Goal: Task Accomplishment & Management: Manage account settings

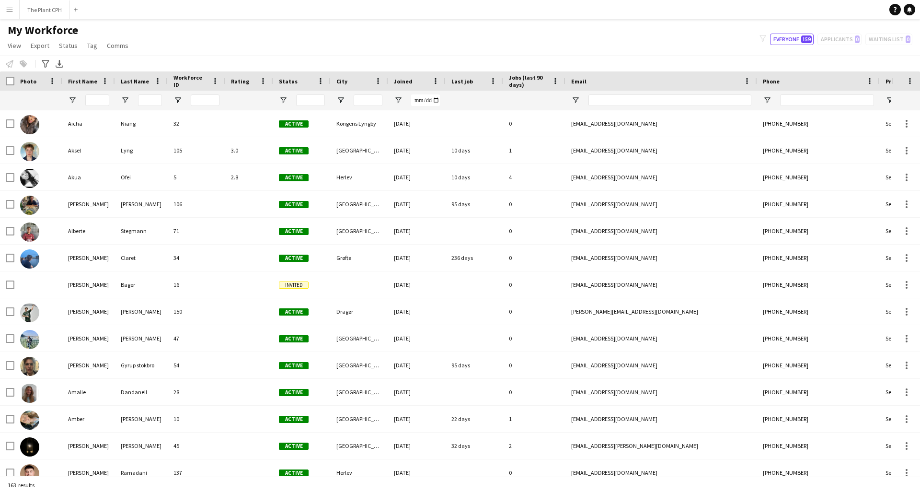
click at [15, 8] on button "Menu" at bounding box center [9, 9] width 19 height 19
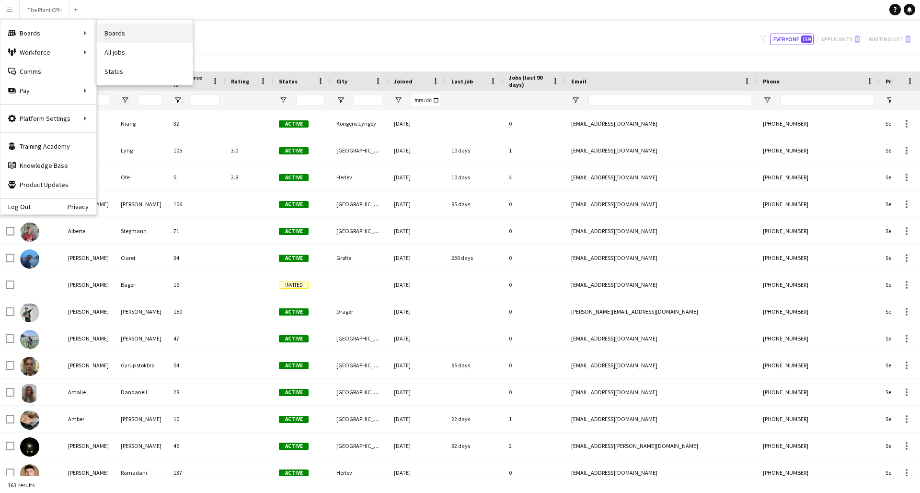
click at [121, 38] on link "Boards" at bounding box center [145, 32] width 96 height 19
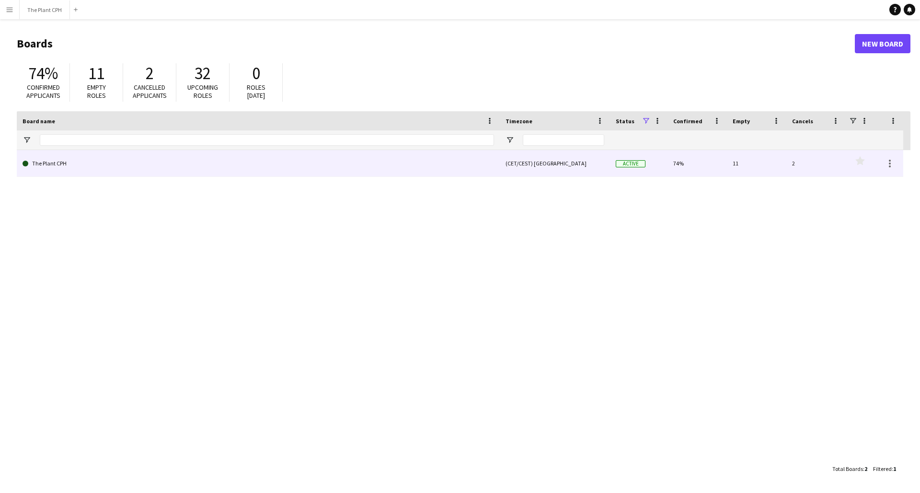
click at [221, 156] on link "The Plant CPH" at bounding box center [259, 163] width 472 height 27
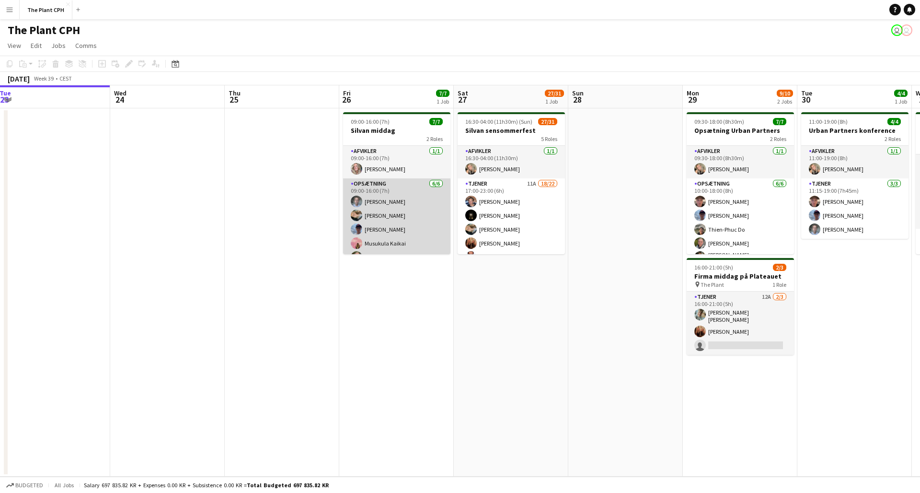
scroll to position [0, 348]
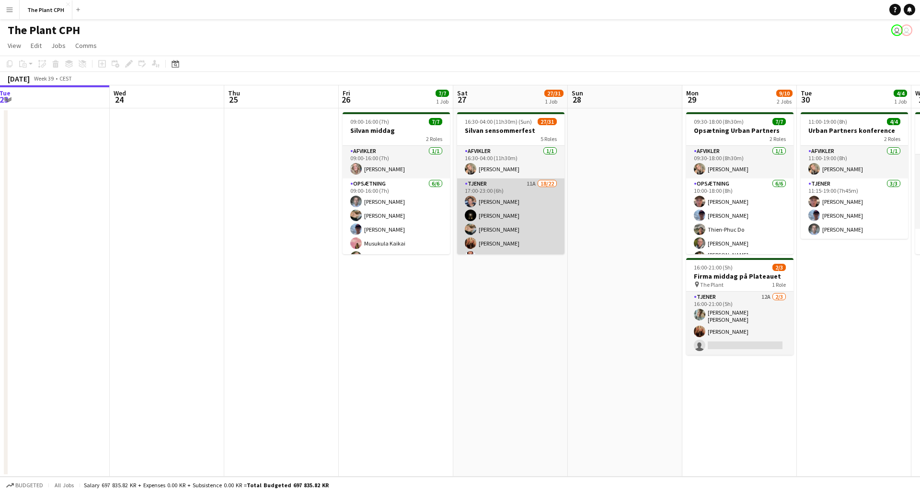
click at [502, 204] on app-card-role "Tjener 11A 18/22 17:00-23:00 (6h) [PERSON_NAME] [PERSON_NAME] [PERSON_NAME] [PE…" at bounding box center [510, 343] width 107 height 330
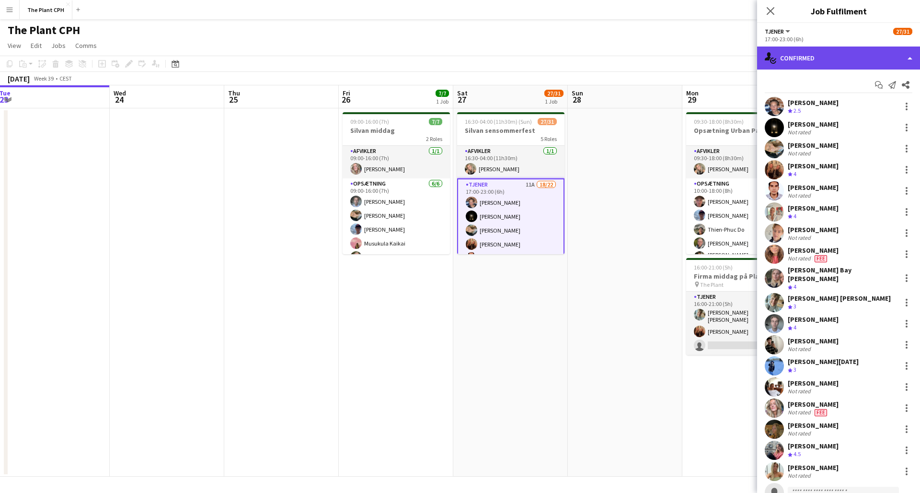
click at [831, 63] on div "single-neutral-actions-check-2 Confirmed" at bounding box center [838, 57] width 163 height 23
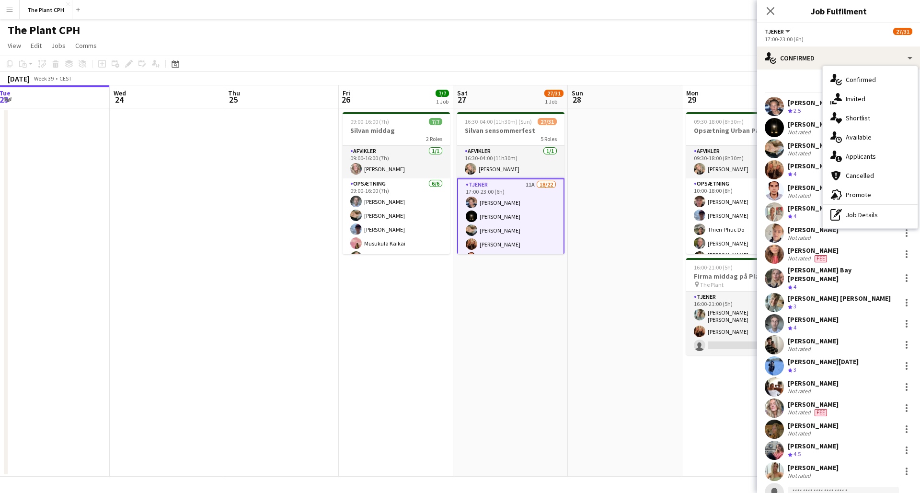
click at [868, 159] on span "Applicants" at bounding box center [861, 156] width 30 height 9
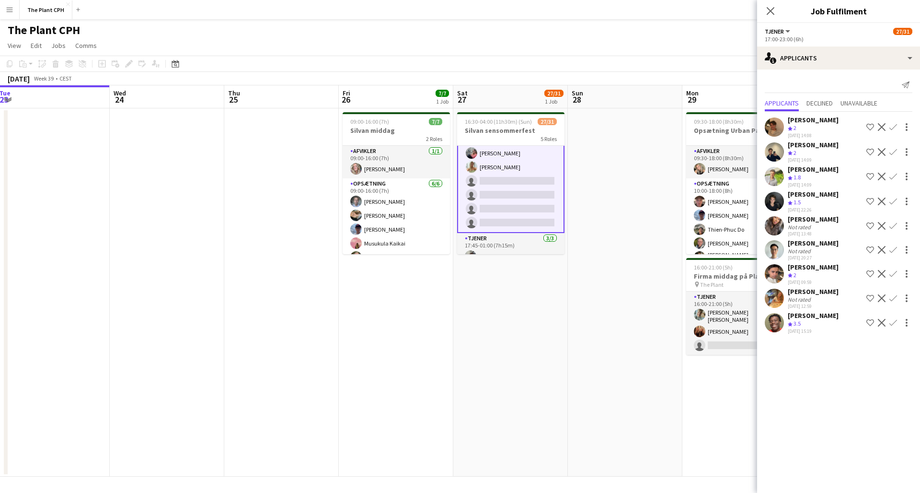
scroll to position [278, 0]
drag, startPoint x: 641, startPoint y: 278, endPoint x: 627, endPoint y: 310, distance: 34.4
click at [640, 279] on app-date-cell at bounding box center [625, 292] width 115 height 368
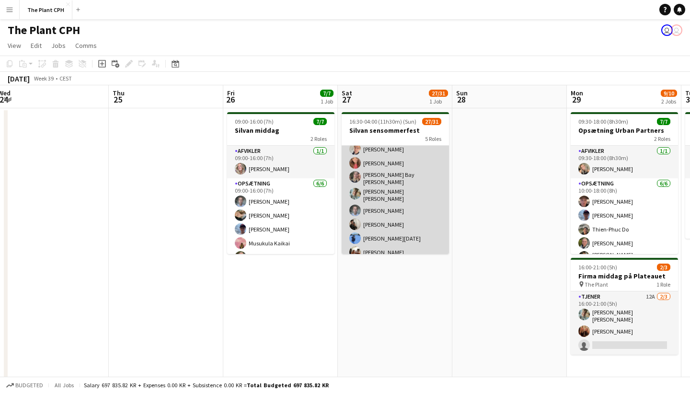
scroll to position [140, 0]
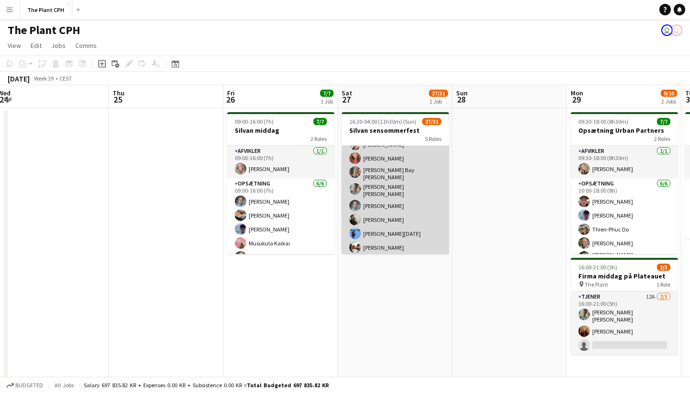
click at [412, 192] on app-card-role "Tjener 11A 18/22 17:00-23:00 (6h) [PERSON_NAME] [PERSON_NAME] [PERSON_NAME] [PE…" at bounding box center [395, 203] width 107 height 330
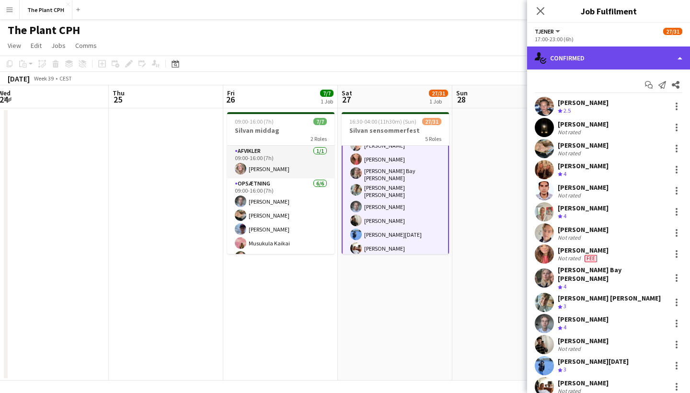
click at [618, 65] on div "single-neutral-actions-check-2 Confirmed" at bounding box center [608, 57] width 163 height 23
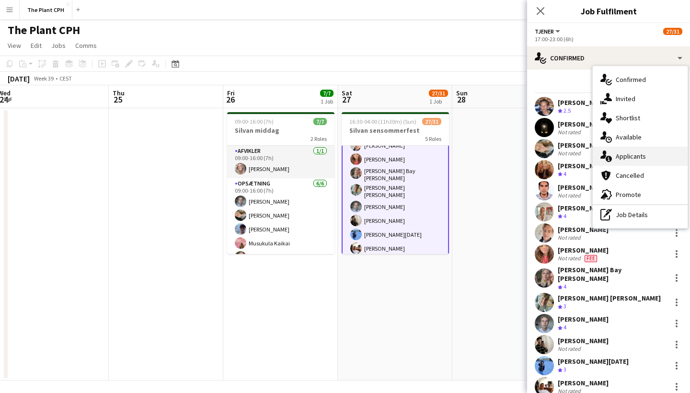
click at [632, 153] on span "Applicants" at bounding box center [631, 156] width 30 height 9
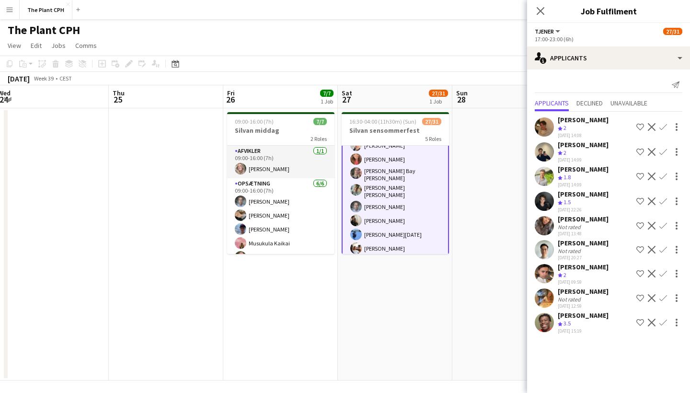
click at [548, 308] on app-user-avatar at bounding box center [544, 298] width 19 height 19
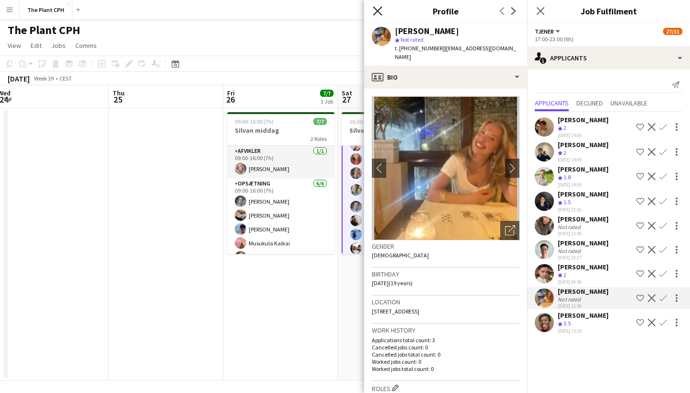
click at [381, 13] on icon at bounding box center [377, 10] width 9 height 9
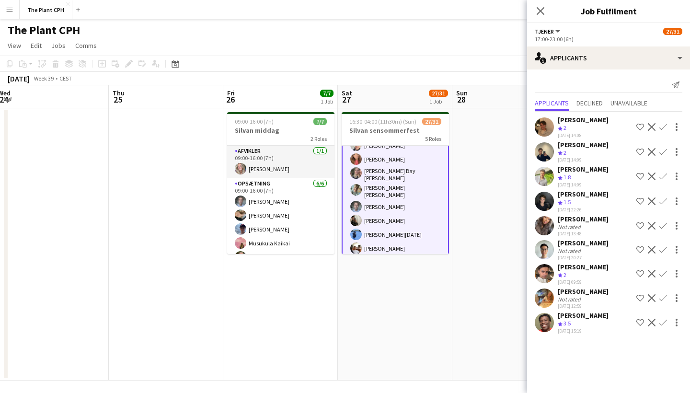
click at [662, 302] on app-icon "Confirm" at bounding box center [663, 298] width 8 height 8
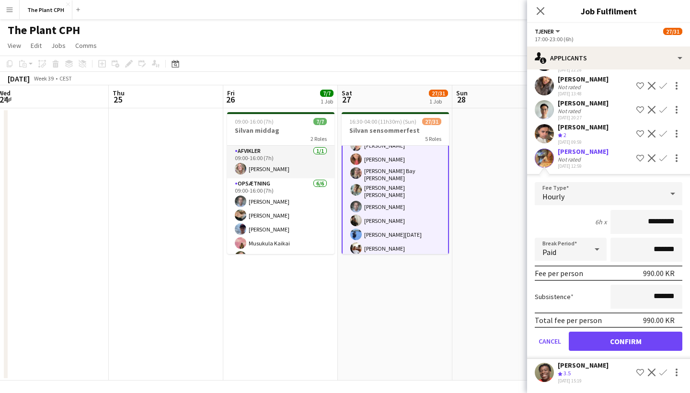
scroll to position [149, 0]
click at [613, 345] on button "Confirm" at bounding box center [626, 341] width 114 height 19
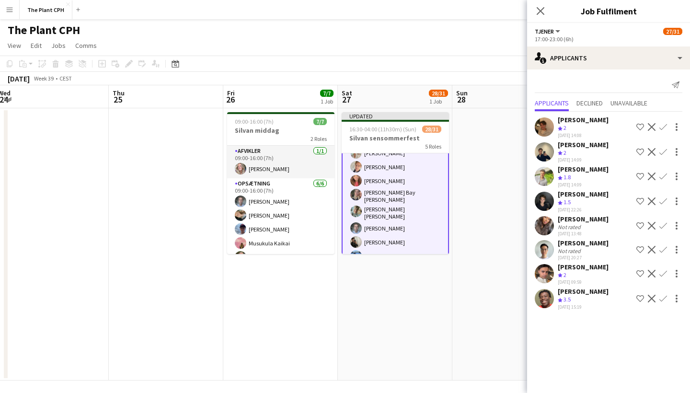
click at [663, 302] on app-icon "Confirm" at bounding box center [663, 299] width 8 height 8
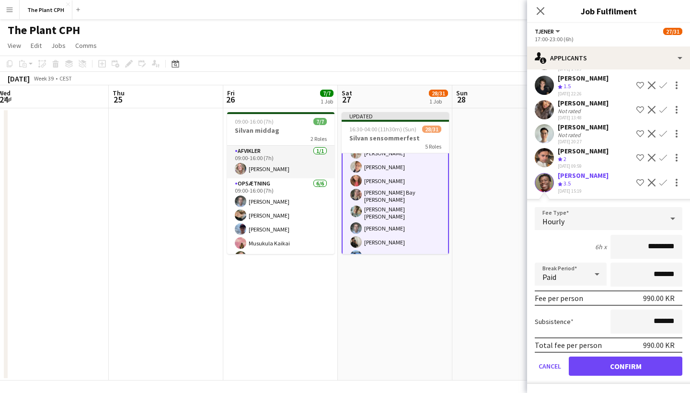
scroll to position [125, 0]
click at [625, 365] on button "Confirm" at bounding box center [626, 366] width 114 height 19
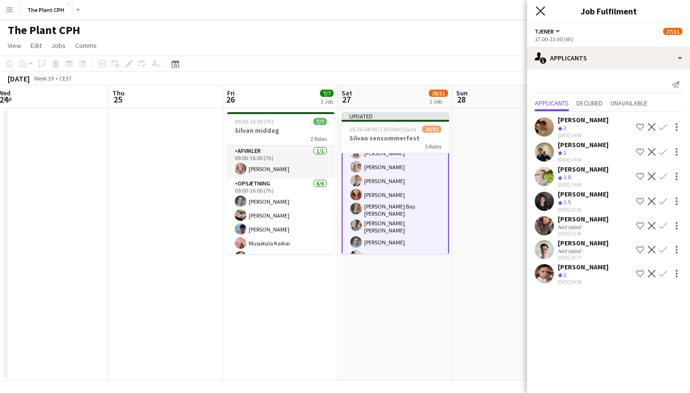
click at [540, 9] on icon "Close pop-in" at bounding box center [540, 10] width 9 height 9
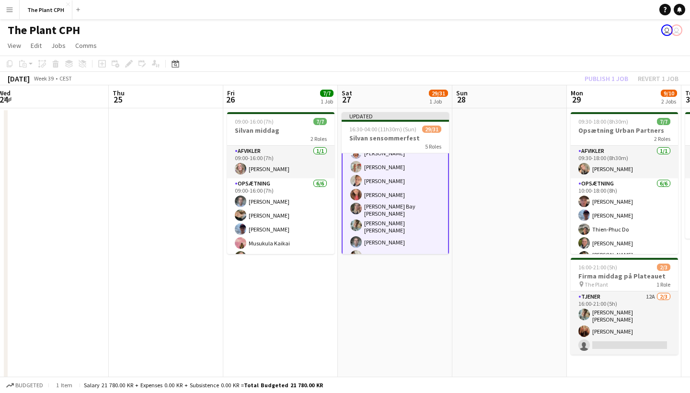
click at [601, 80] on div "Publish 1 job Revert 1 job" at bounding box center [631, 78] width 117 height 12
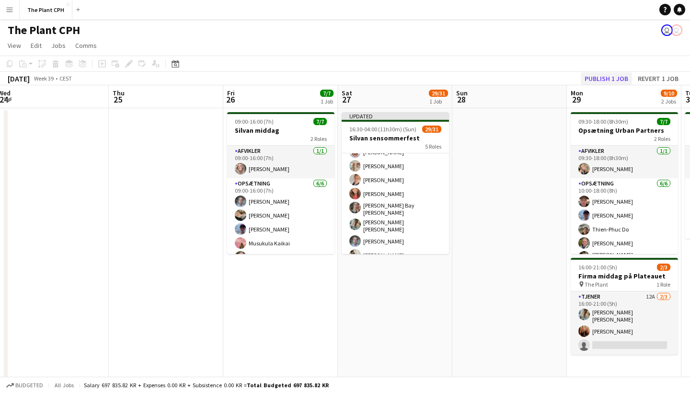
click at [606, 79] on button "Publish 1 job" at bounding box center [606, 78] width 51 height 12
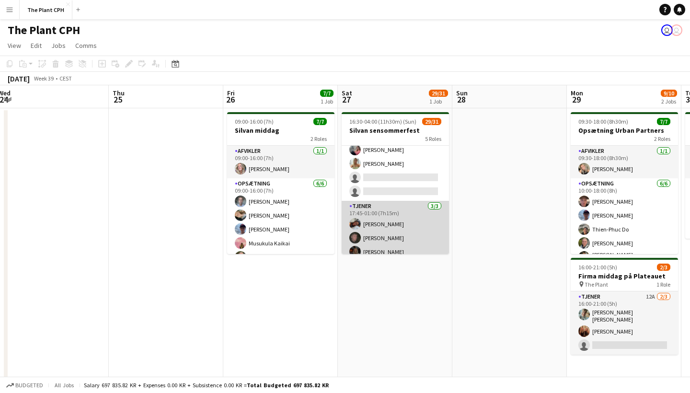
scroll to position [312, 0]
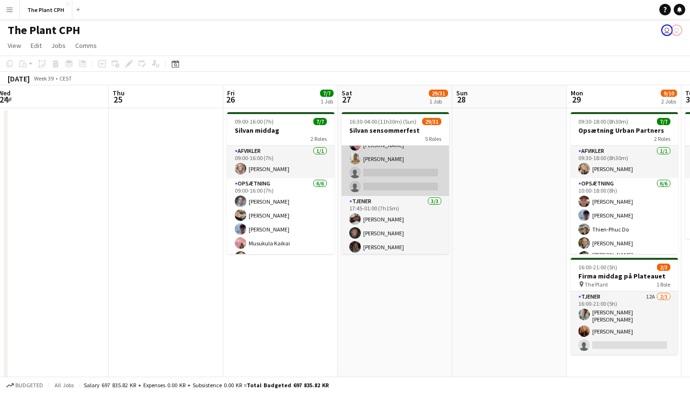
click at [401, 169] on app-card-role "Tjener 9A 20/22 17:00-23:00 (6h) [PERSON_NAME] [PERSON_NAME] [PERSON_NAME] [PER…" at bounding box center [395, 31] width 107 height 330
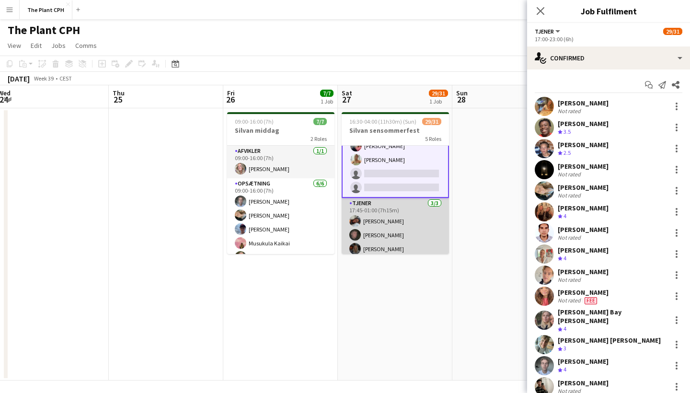
click at [393, 215] on app-card-role "Tjener [DATE] 17:45-01:00 (7h15m) [PERSON_NAME] [PERSON_NAME]" at bounding box center [395, 228] width 107 height 60
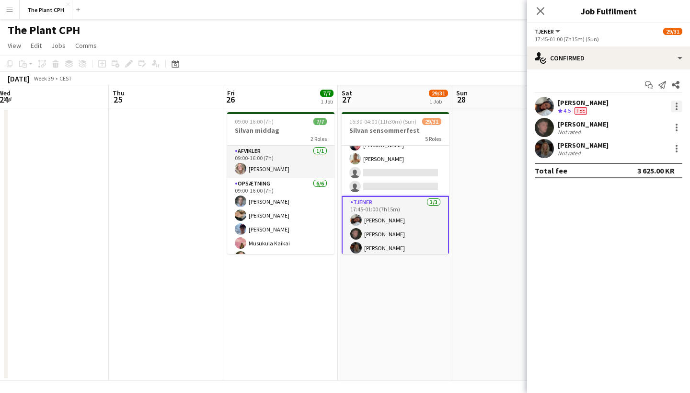
click at [677, 106] on div at bounding box center [677, 106] width 2 height 2
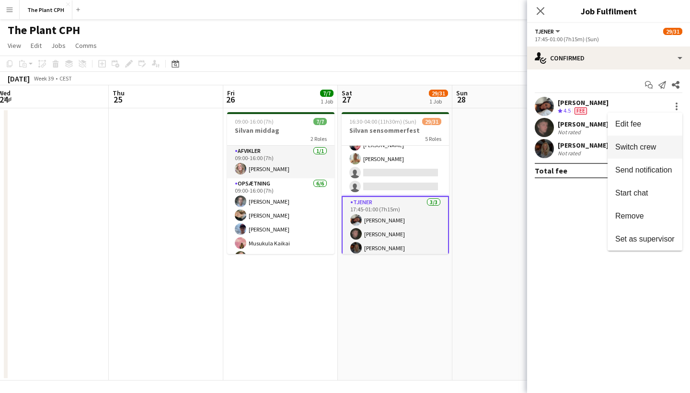
click at [658, 149] on span "Switch crew" at bounding box center [644, 147] width 59 height 9
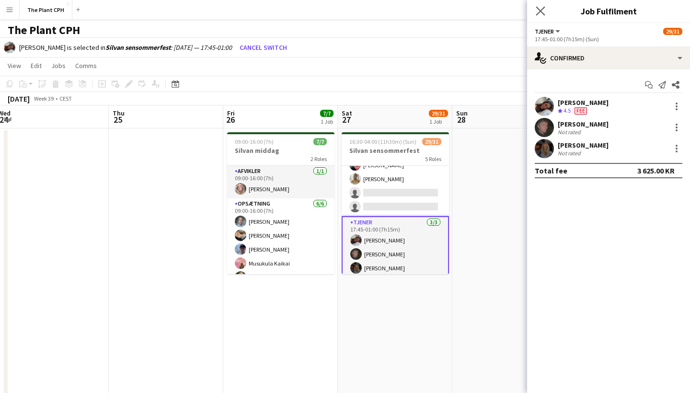
click at [545, 16] on app-icon "Close pop-in" at bounding box center [541, 11] width 14 height 14
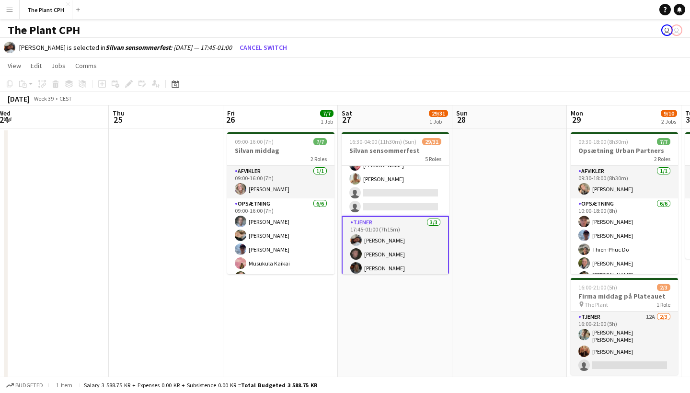
click at [493, 180] on app-date-cell at bounding box center [509, 264] width 115 height 272
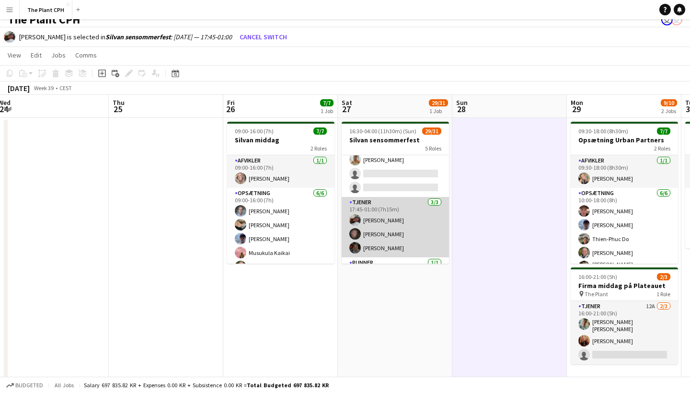
scroll to position [313, 0]
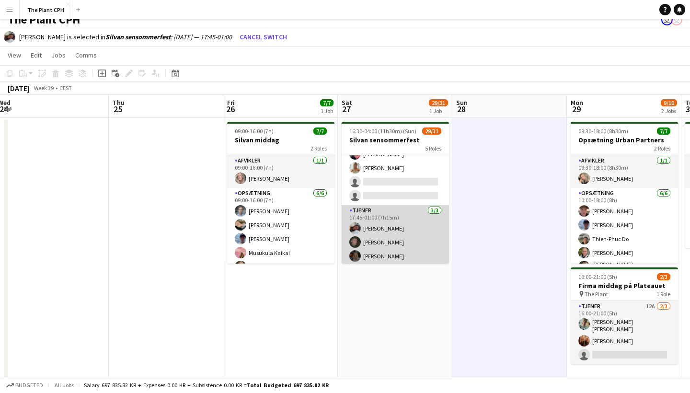
click at [414, 215] on app-card-role "Tjener [DATE] 17:45-01:00 (7h15m) [PERSON_NAME] [PERSON_NAME]" at bounding box center [395, 235] width 107 height 60
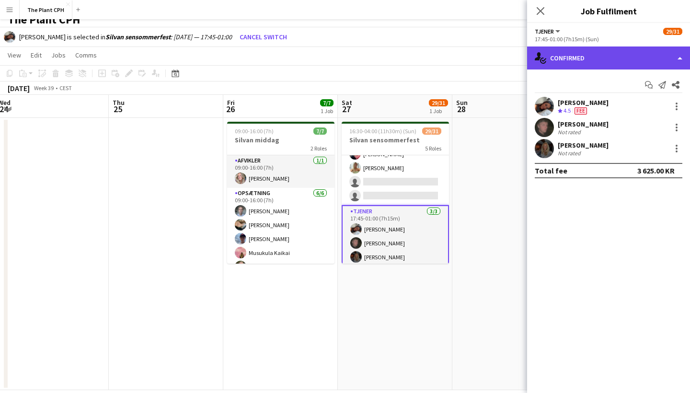
click at [643, 56] on div "single-neutral-actions-check-2 Confirmed" at bounding box center [608, 57] width 163 height 23
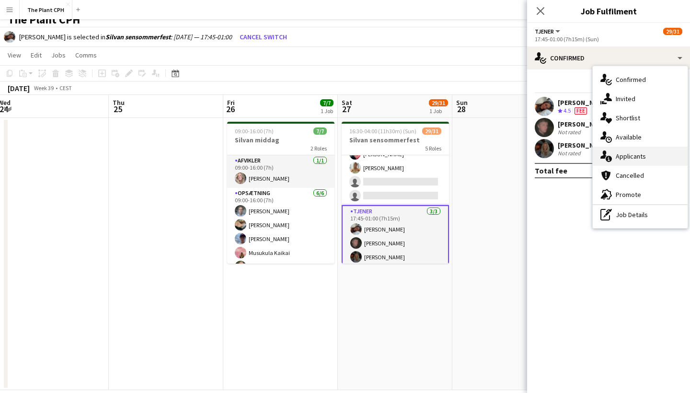
click at [628, 153] on span "Applicants" at bounding box center [631, 156] width 30 height 9
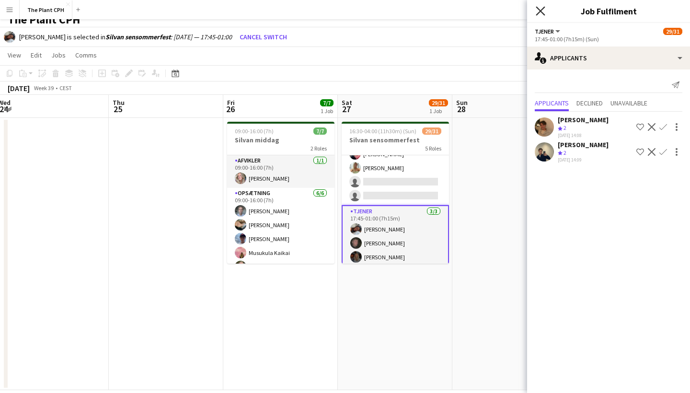
click at [539, 10] on icon "Close pop-in" at bounding box center [540, 10] width 9 height 9
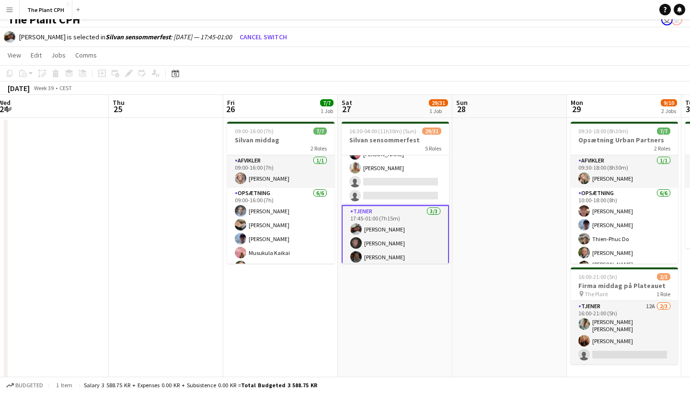
click at [474, 208] on app-date-cell at bounding box center [509, 254] width 115 height 272
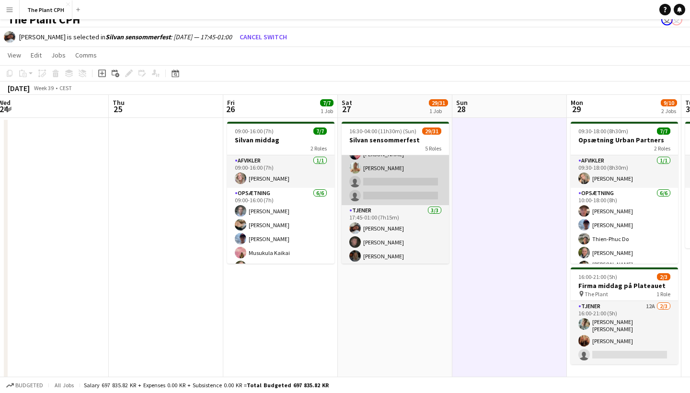
click at [399, 181] on app-card-role "Tjener 9A 20/22 17:00-23:00 (6h) [PERSON_NAME] [PERSON_NAME] [PERSON_NAME] [PER…" at bounding box center [395, 40] width 107 height 330
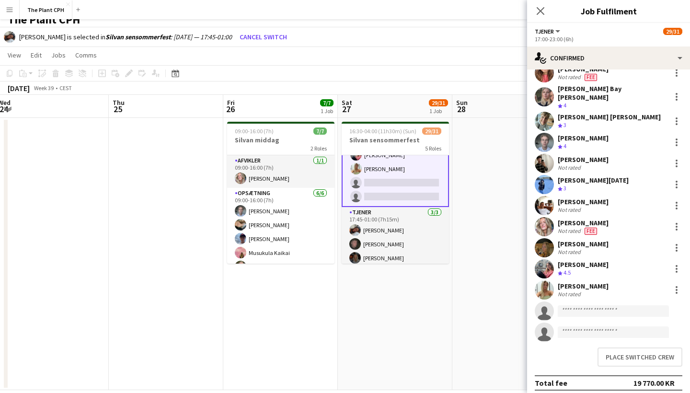
scroll to position [222, 0]
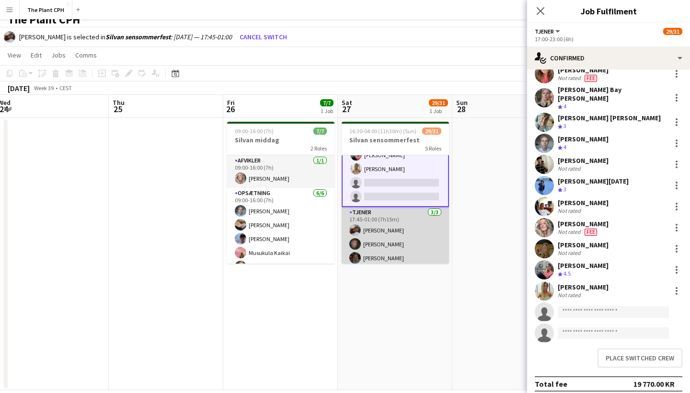
click at [393, 237] on app-card-role "Tjener [DATE] 17:45-01:00 (7h15m) [PERSON_NAME] [PERSON_NAME]" at bounding box center [395, 237] width 107 height 60
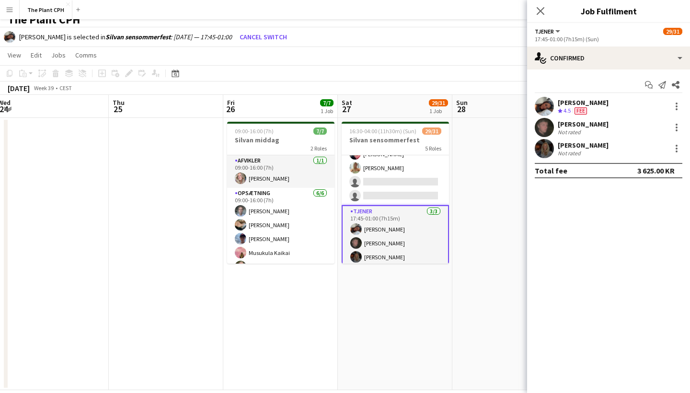
scroll to position [0, 0]
click at [676, 123] on div at bounding box center [677, 128] width 12 height 12
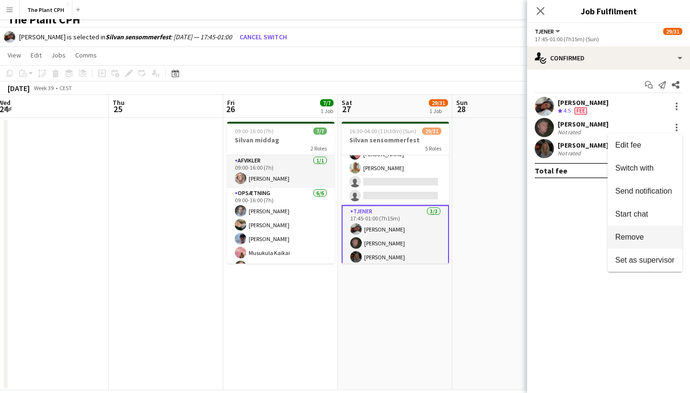
click at [638, 236] on span "Remove" at bounding box center [629, 237] width 29 height 8
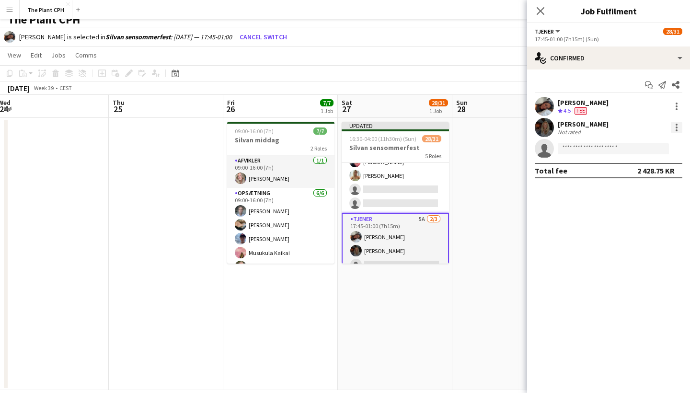
click at [677, 125] on div at bounding box center [677, 125] width 2 height 2
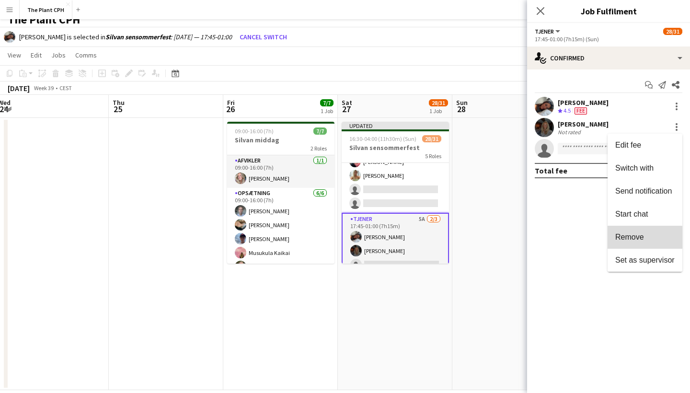
click at [638, 238] on span "Remove" at bounding box center [629, 237] width 29 height 8
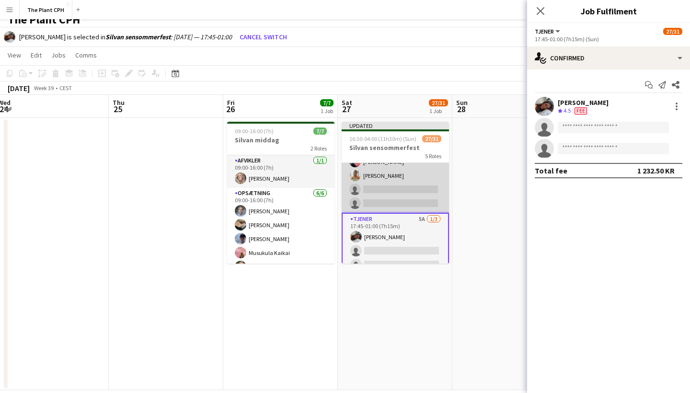
click at [406, 191] on app-card-role "Tjener 9A 20/22 17:00-23:00 (6h) [PERSON_NAME] [PERSON_NAME] [PERSON_NAME] [PER…" at bounding box center [395, 48] width 107 height 330
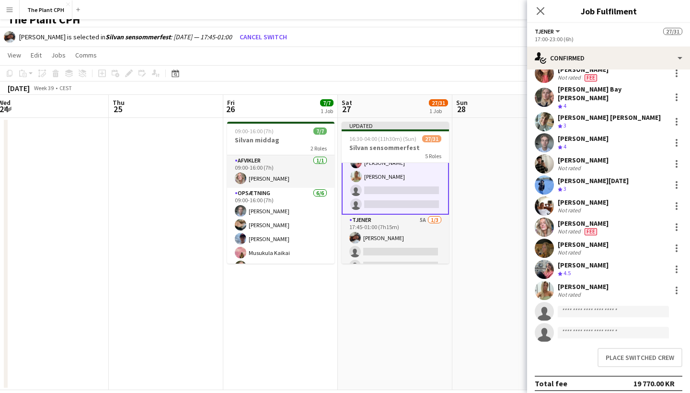
scroll to position [222, 0]
click at [593, 306] on input at bounding box center [613, 312] width 111 height 12
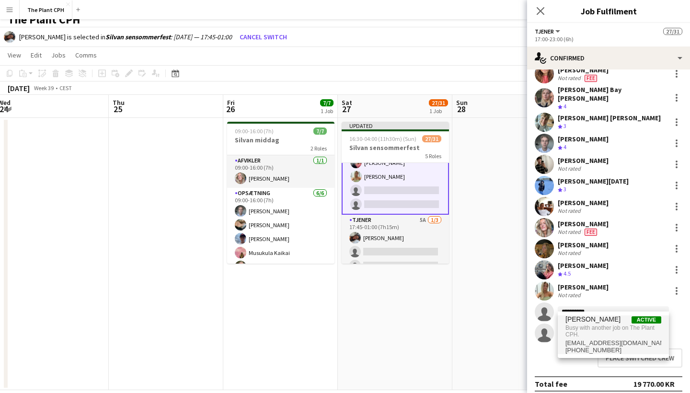
type input "**********"
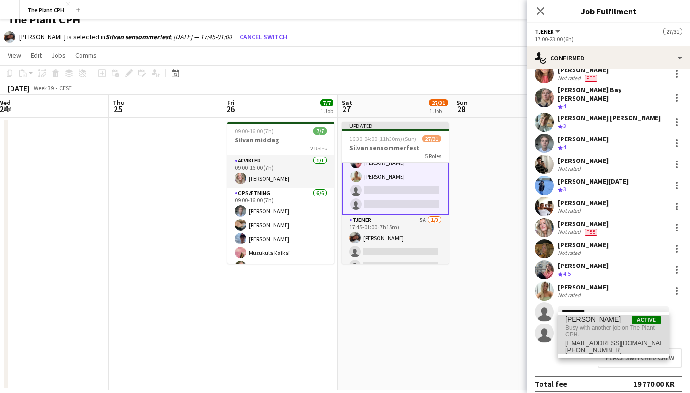
click at [590, 320] on span "[PERSON_NAME]" at bounding box center [593, 319] width 55 height 8
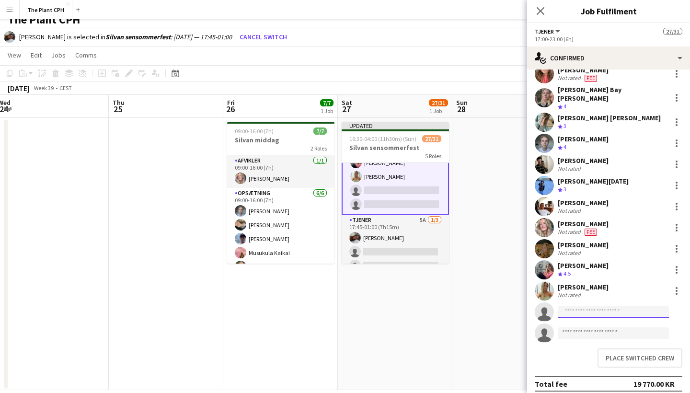
click at [607, 308] on input at bounding box center [613, 312] width 111 height 12
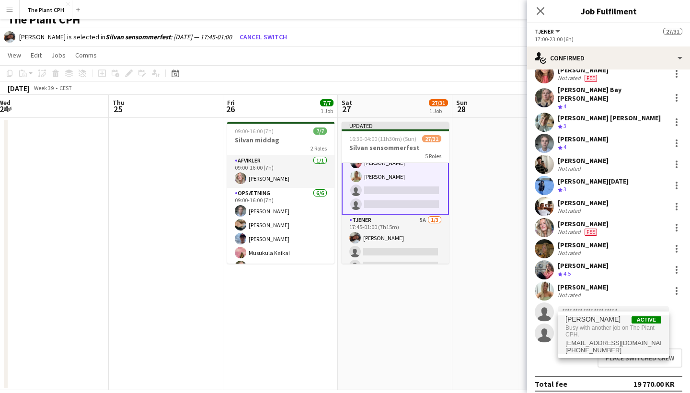
click at [620, 318] on span "[PERSON_NAME] Active" at bounding box center [614, 319] width 96 height 8
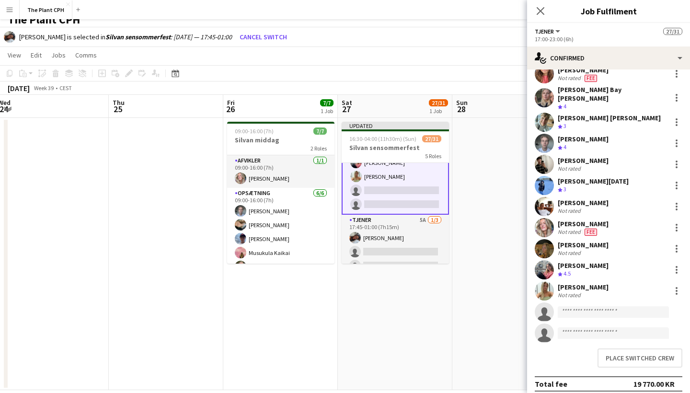
click at [499, 305] on app-date-cell at bounding box center [509, 254] width 115 height 272
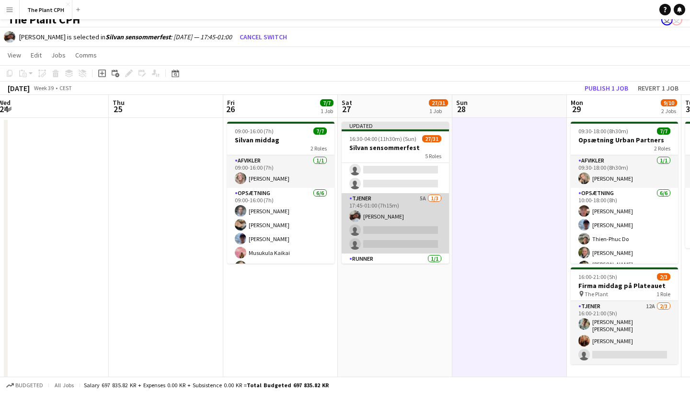
scroll to position [331, 0]
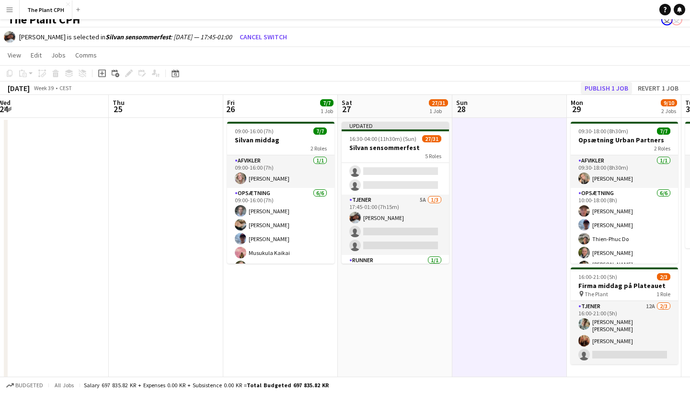
click at [612, 86] on button "Publish 1 job" at bounding box center [606, 88] width 51 height 12
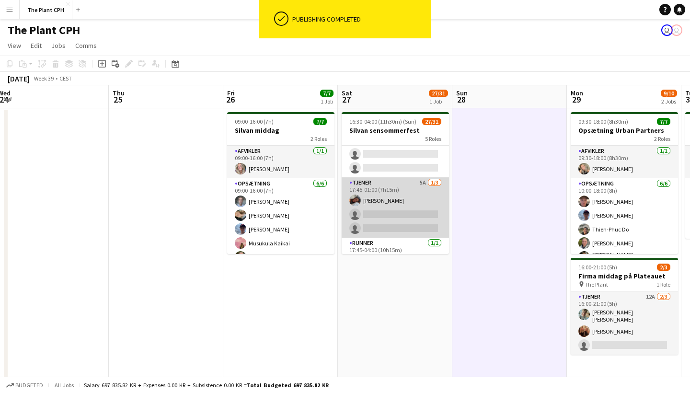
scroll to position [298, 0]
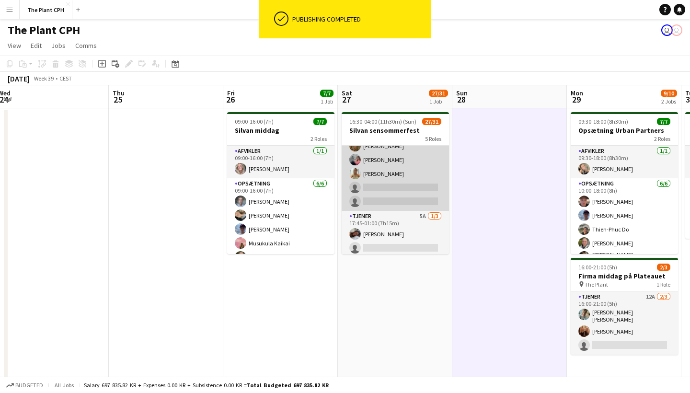
click at [391, 187] on app-card-role "Tjener 9A 20/22 17:00-23:00 (6h) [PERSON_NAME] [PERSON_NAME] [PERSON_NAME] [PER…" at bounding box center [395, 46] width 107 height 330
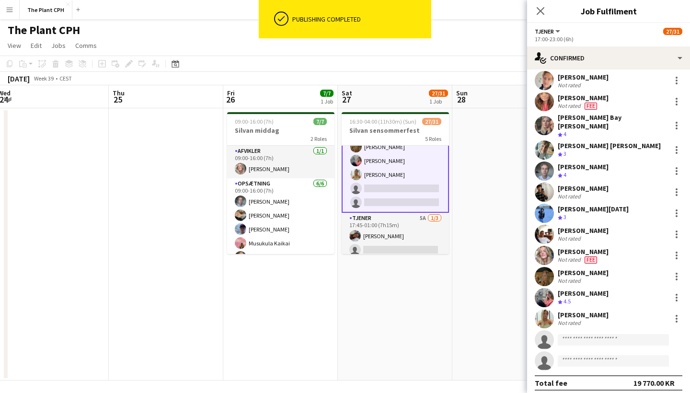
scroll to position [194, 0]
click at [585, 336] on input at bounding box center [613, 341] width 111 height 12
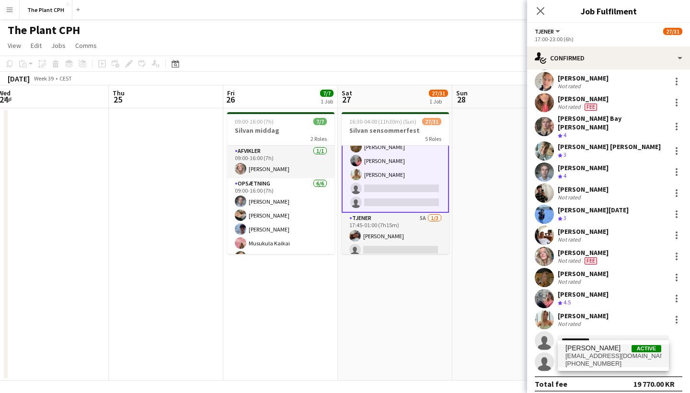
type input "**********"
click at [580, 360] on span "[PHONE_NUMBER]" at bounding box center [614, 364] width 96 height 8
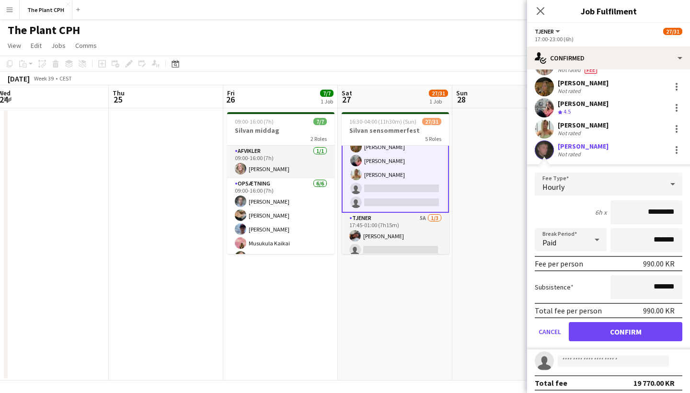
scroll to position [383, 0]
click at [625, 333] on button "Confirm" at bounding box center [626, 332] width 114 height 19
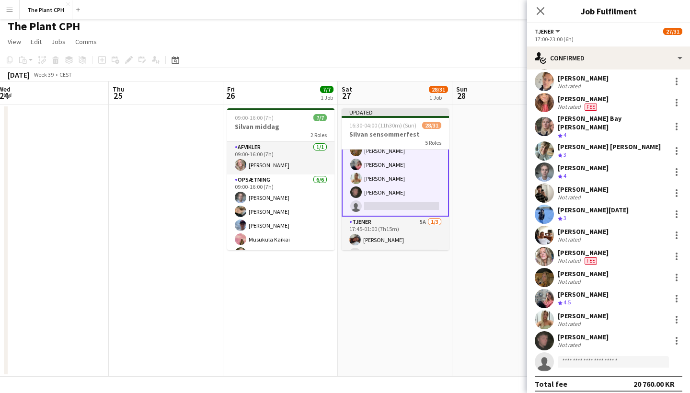
scroll to position [4, 0]
click at [602, 357] on input at bounding box center [613, 362] width 111 height 12
type input "****"
drag, startPoint x: 507, startPoint y: 278, endPoint x: 612, endPoint y: 370, distance: 139.9
click at [612, 370] on span "[PERSON_NAME]" at bounding box center [593, 369] width 55 height 8
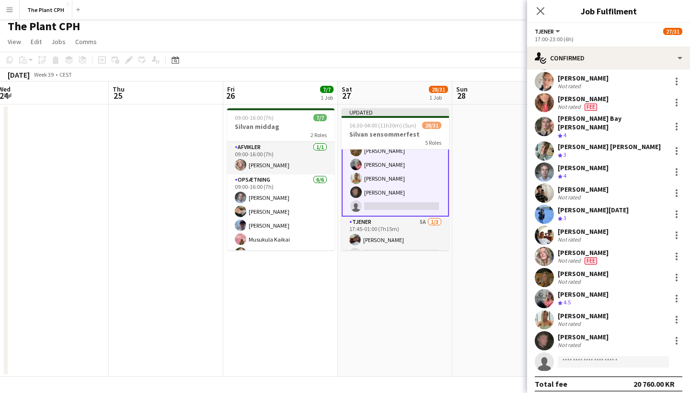
scroll to position [380, 0]
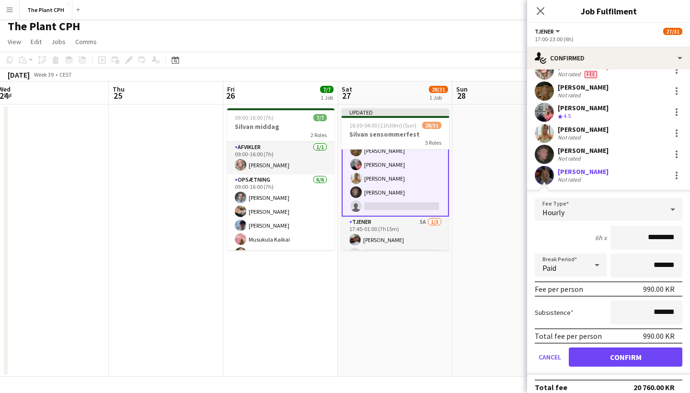
click at [617, 352] on button "Confirm" at bounding box center [626, 356] width 114 height 19
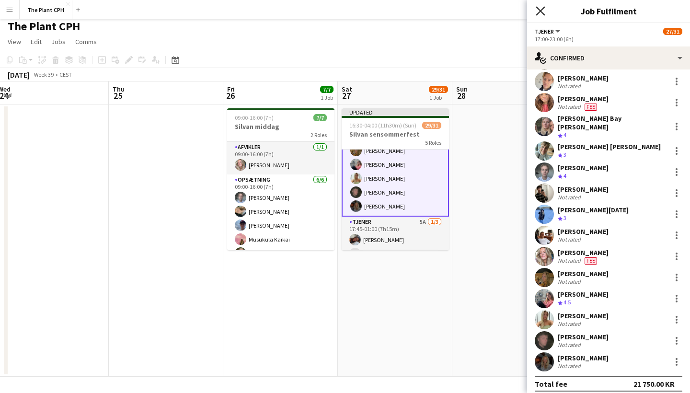
click at [542, 11] on icon at bounding box center [540, 10] width 9 height 9
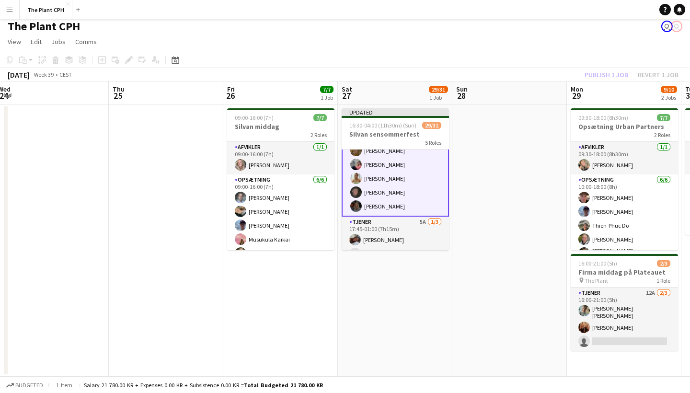
click at [610, 74] on div "Publish 1 job Revert 1 job" at bounding box center [631, 75] width 117 height 12
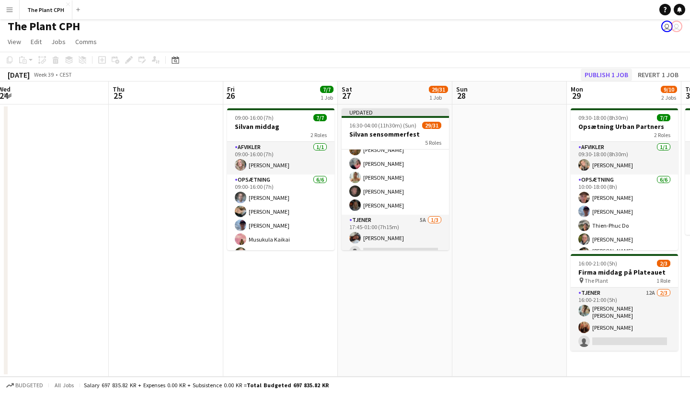
click at [612, 74] on button "Publish 1 job" at bounding box center [606, 75] width 51 height 12
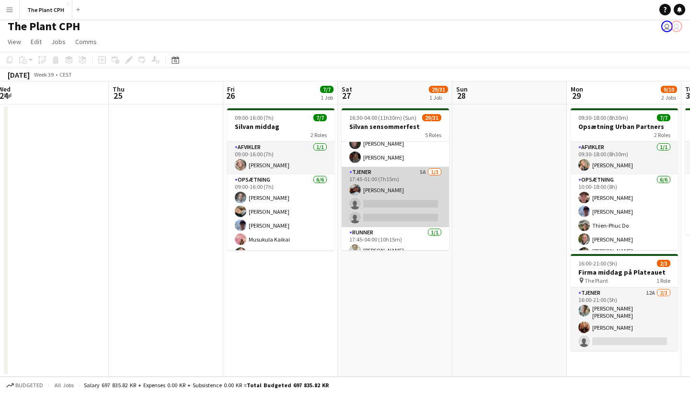
scroll to position [337, 0]
click at [404, 196] on app-card-role "Tjener 5A [DATE] 17:45-01:00 (7h15m) [PERSON_NAME] single-neutral-actions singl…" at bounding box center [395, 197] width 107 height 60
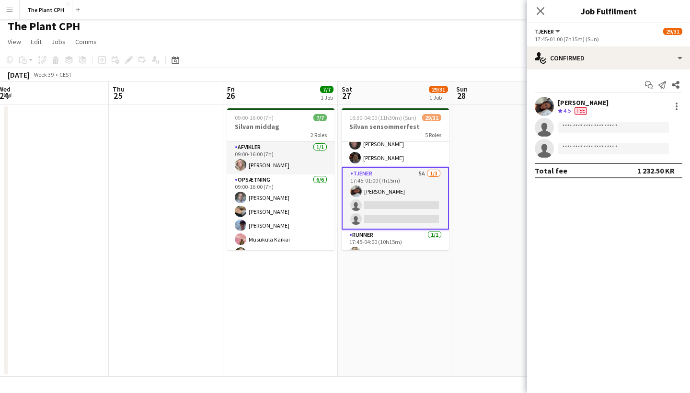
click at [369, 297] on app-date-cell "16:30-04:00 (11h30m) (Sun) 29/31 Silvan sensommerfest 5 Roles Afvikler [DATE] 1…" at bounding box center [395, 240] width 115 height 272
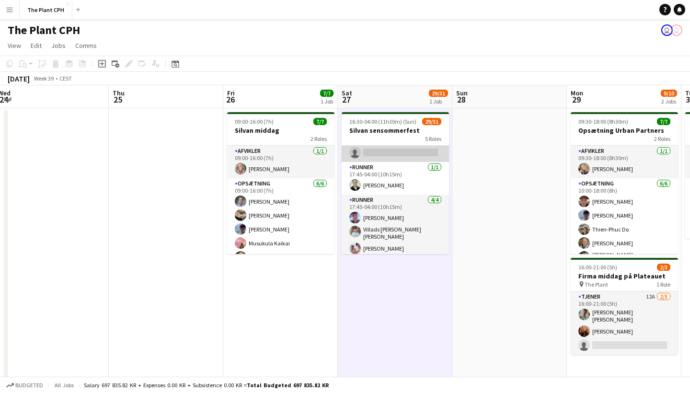
scroll to position [407, 0]
